Goal: Task Accomplishment & Management: Manage account settings

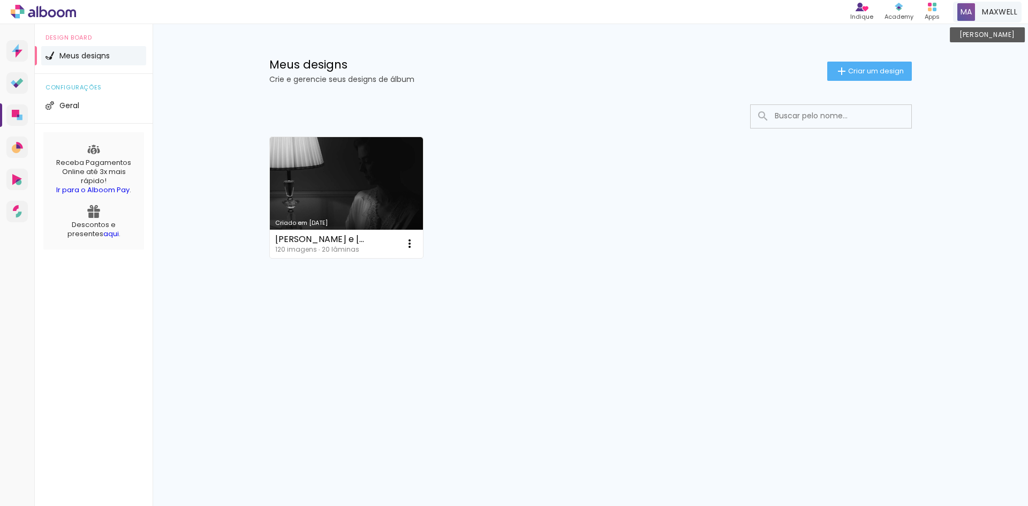
click at [1002, 17] on span "MAXWELL" at bounding box center [999, 11] width 35 height 11
click at [1005, 4] on div "[PERSON_NAME]" at bounding box center [987, 12] width 69 height 21
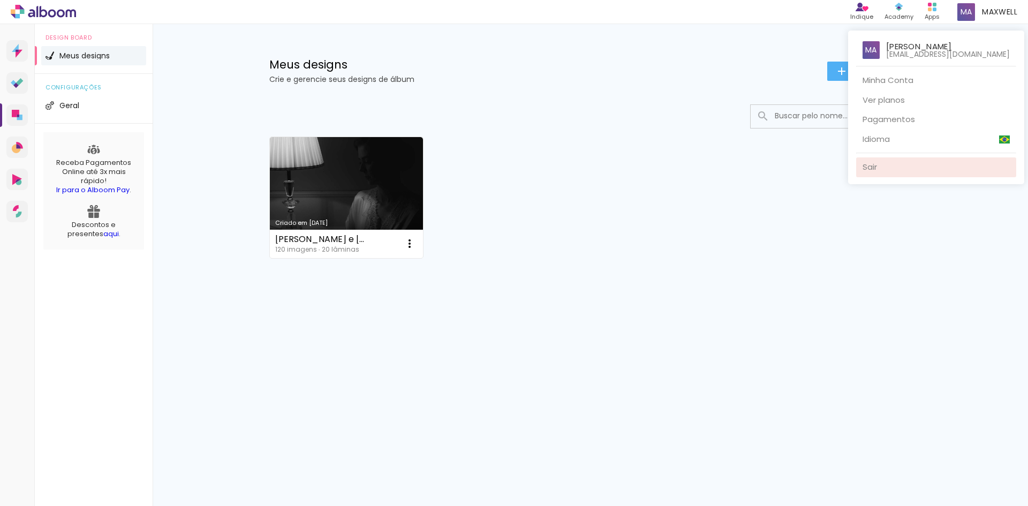
click at [856, 165] on link "Sair" at bounding box center [936, 167] width 160 height 20
